Goal: Use online tool/utility: Utilize a website feature to perform a specific function

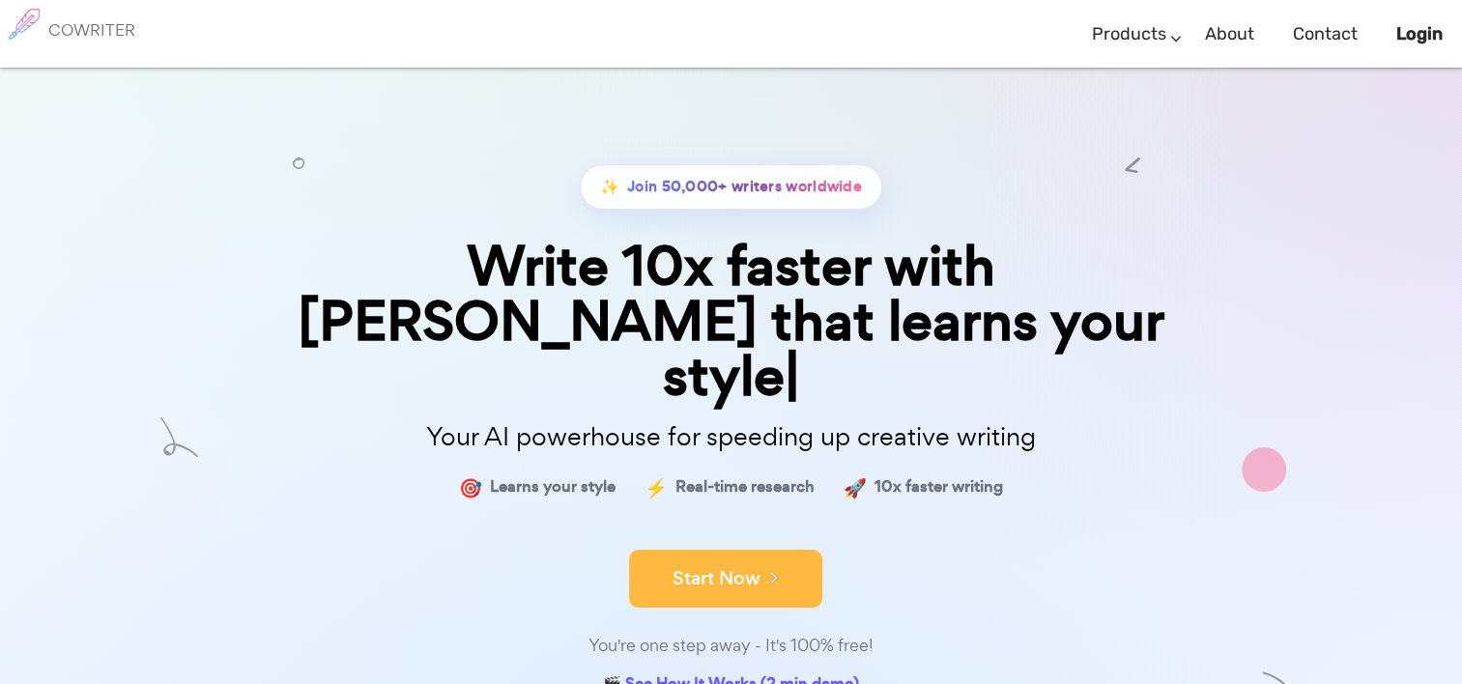
click at [699, 550] on button "Start Now" at bounding box center [725, 579] width 193 height 58
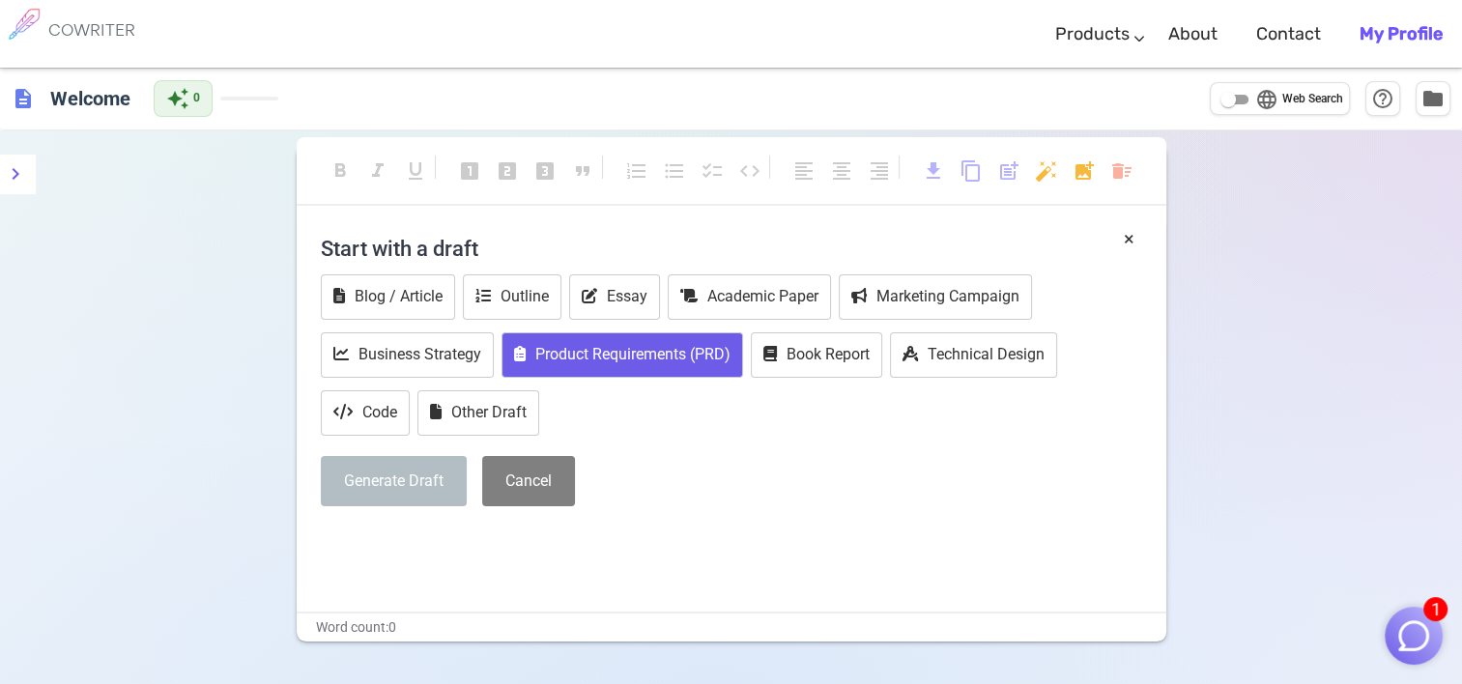
click at [599, 367] on button "Product Requirements (PRD)" at bounding box center [622, 354] width 242 height 45
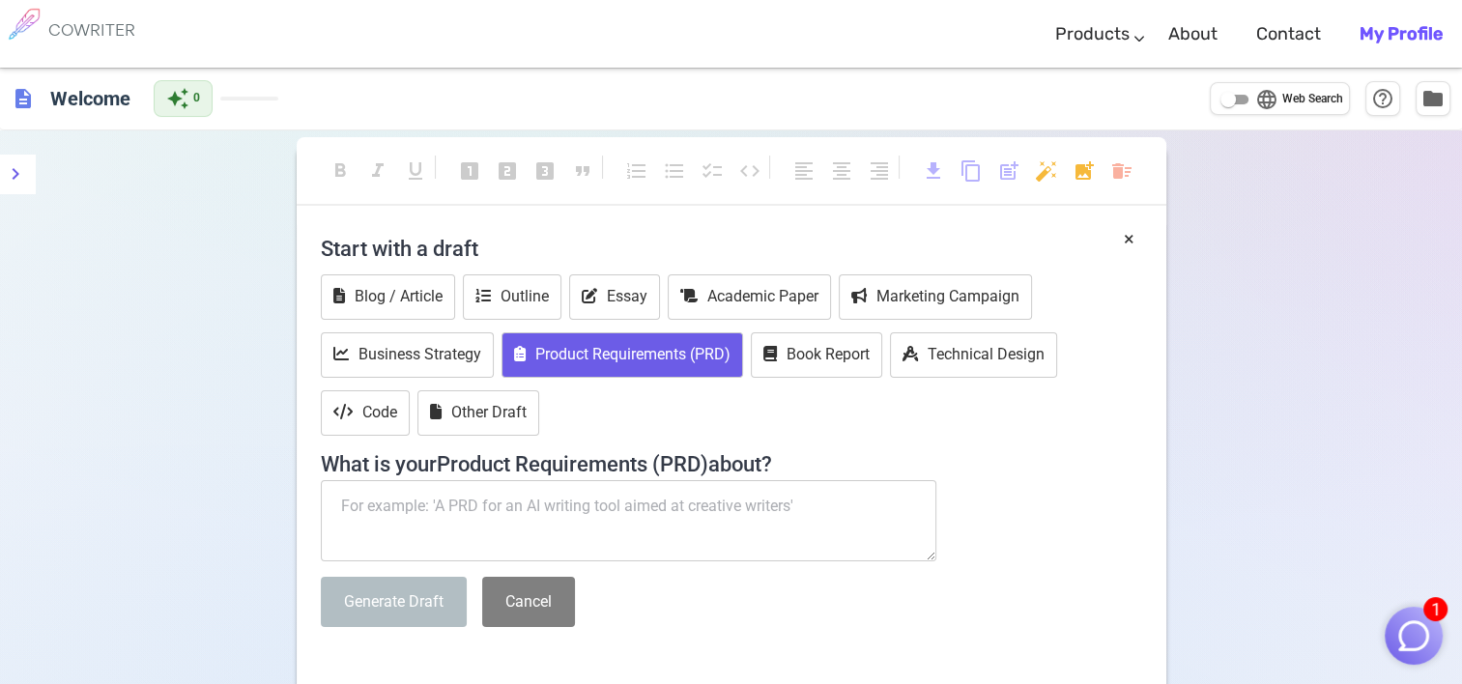
click at [591, 533] on textarea at bounding box center [629, 520] width 616 height 81
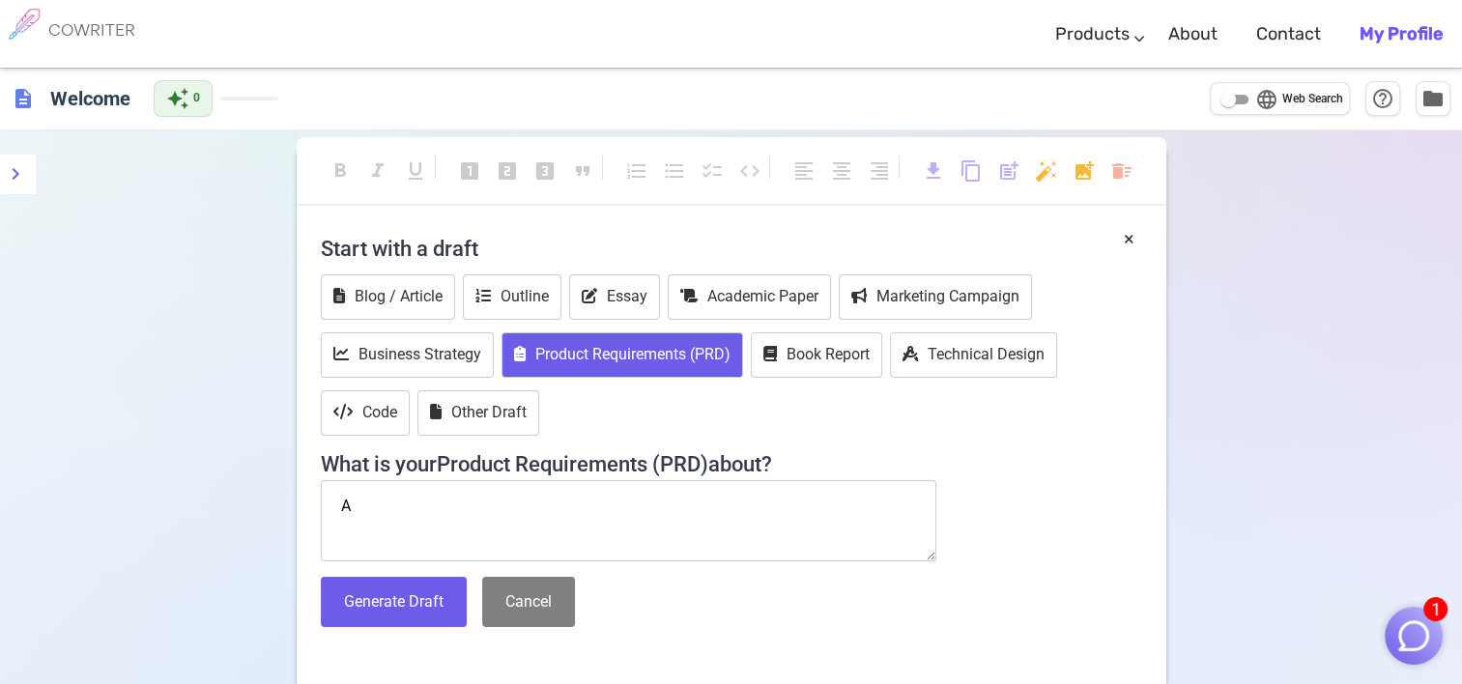
type textarea "A"
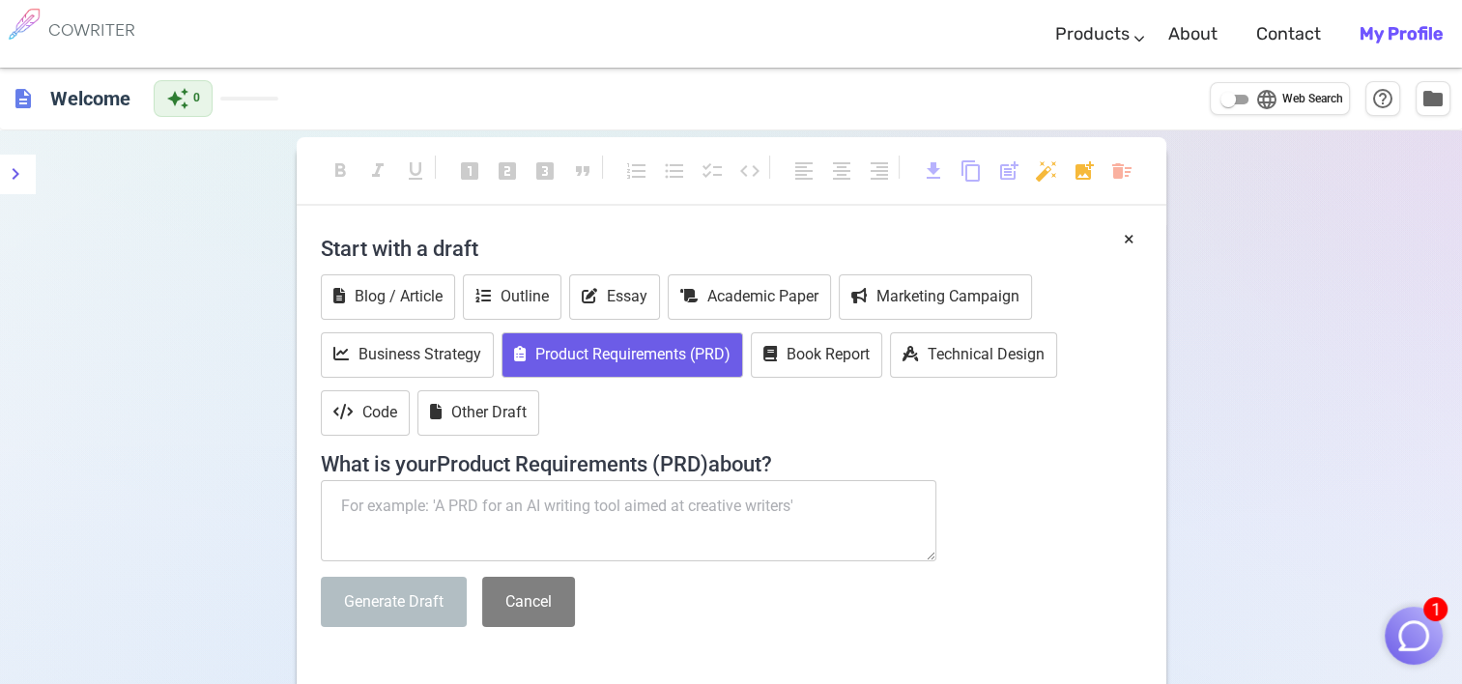
click at [1242, 97] on input "language Web Search" at bounding box center [1228, 99] width 70 height 23
checkbox input "true"
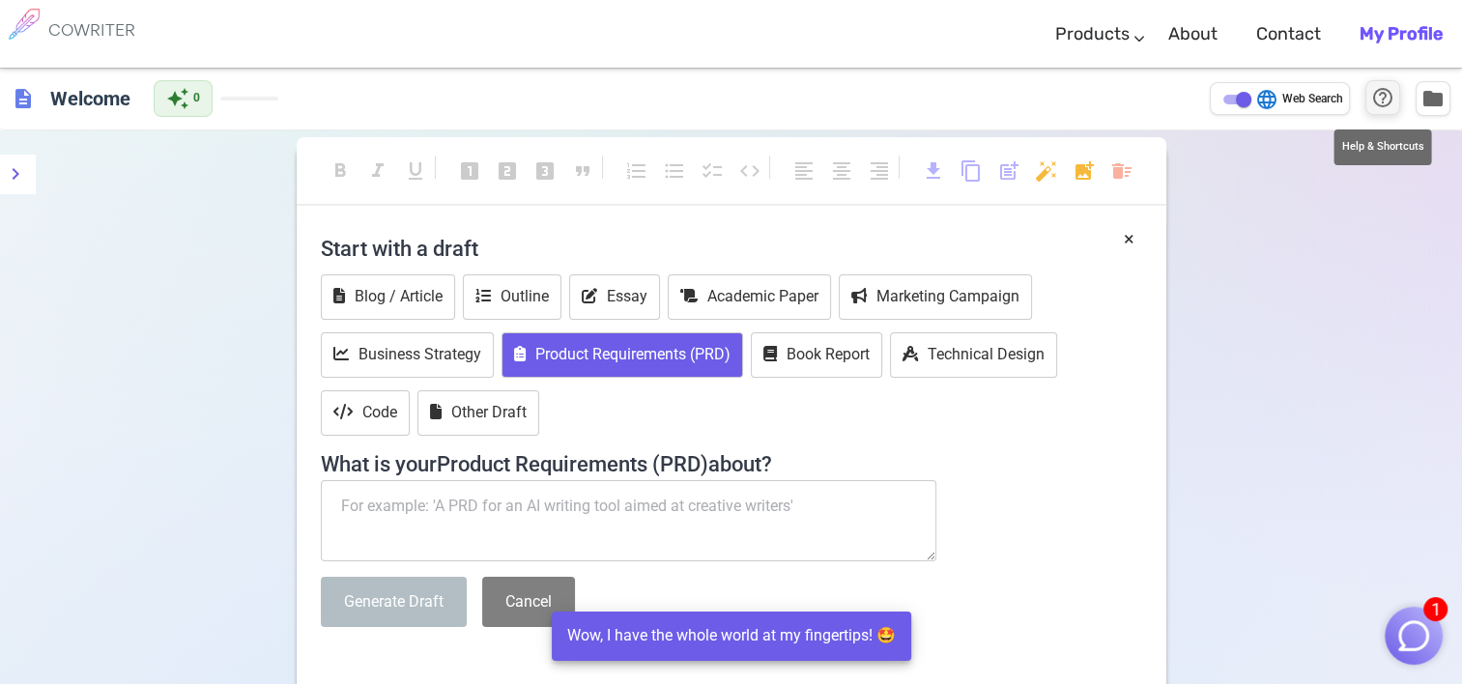
click at [1397, 100] on button "help_outline" at bounding box center [1382, 97] width 35 height 35
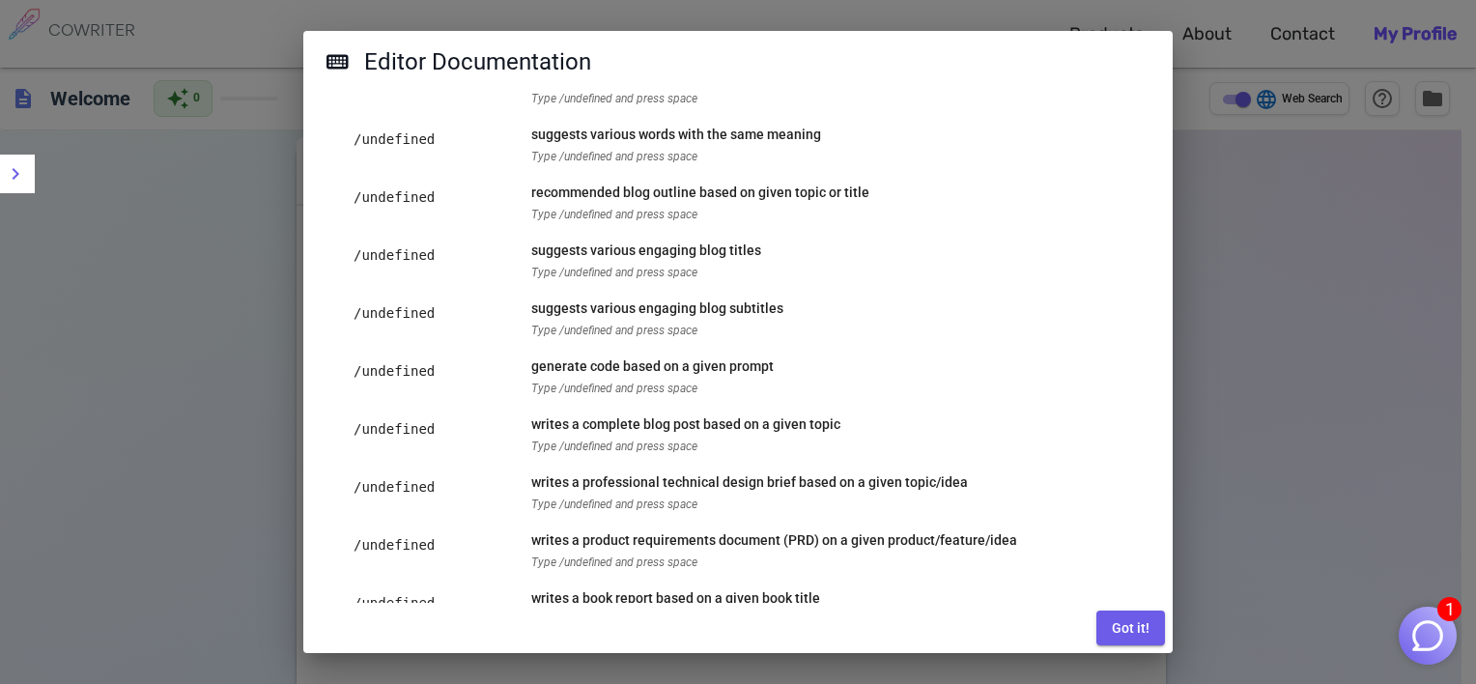
scroll to position [275, 0]
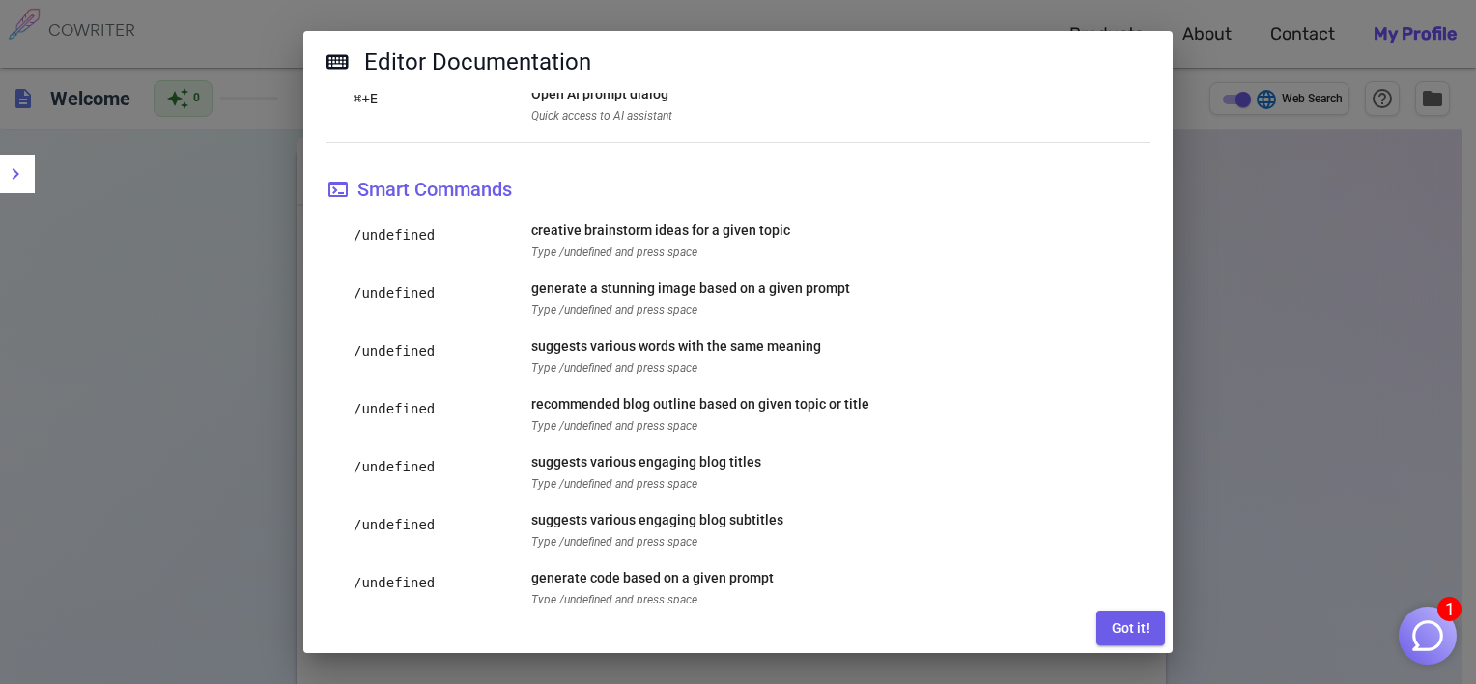
click at [1323, 272] on div "Editor Documentation AI Features Markdown Shortcuts Behaviors Unlock the full p…" at bounding box center [738, 342] width 1476 height 684
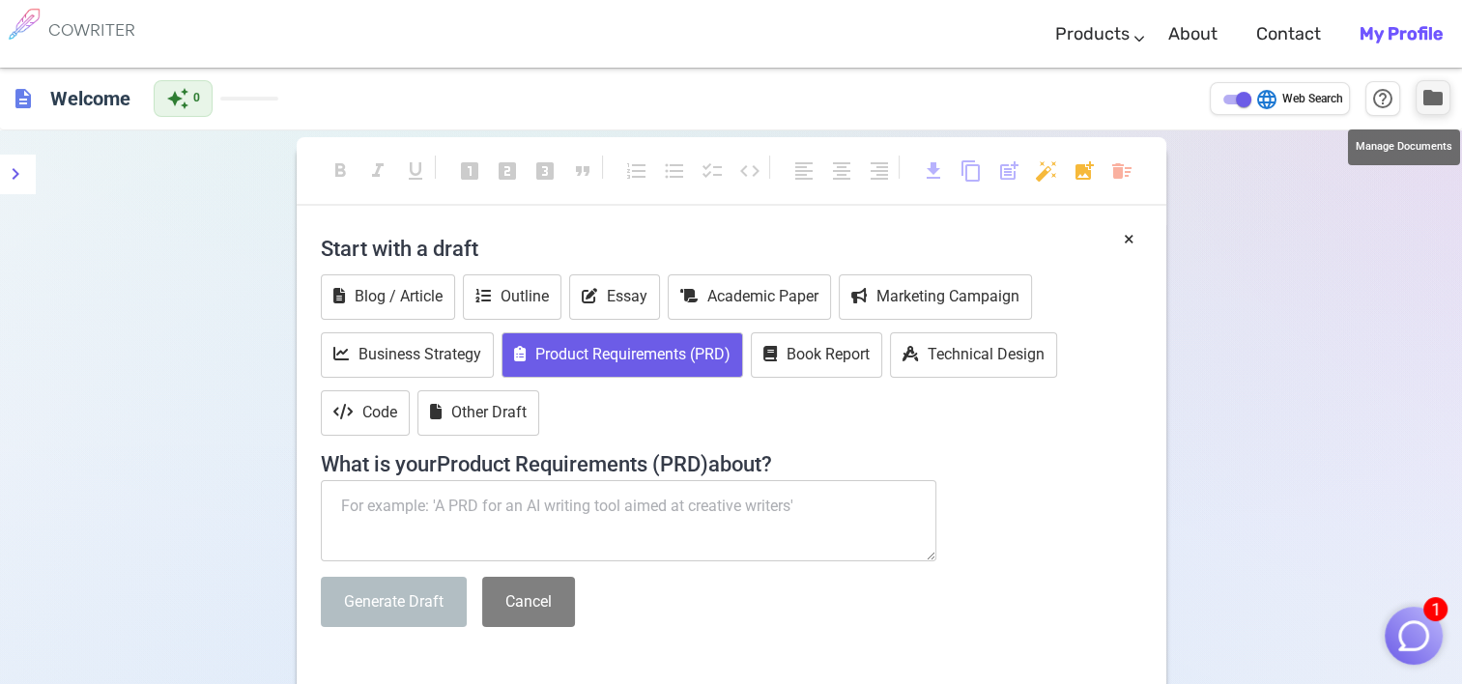
click at [1438, 108] on span "folder" at bounding box center [1432, 97] width 23 height 23
